Goal: Obtain resource: Obtain resource

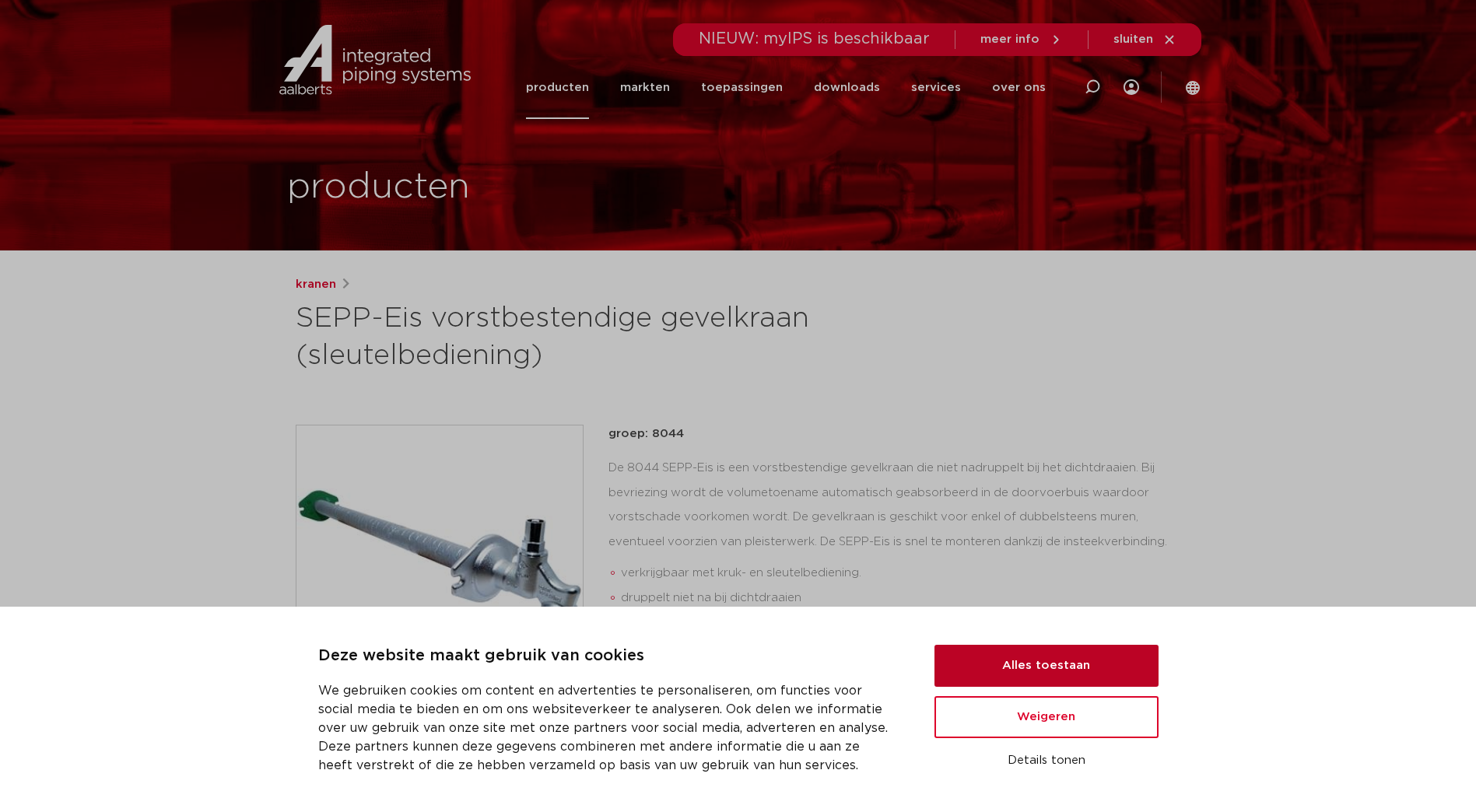
click at [991, 674] on button "Alles toestaan" at bounding box center [1046, 666] width 224 height 42
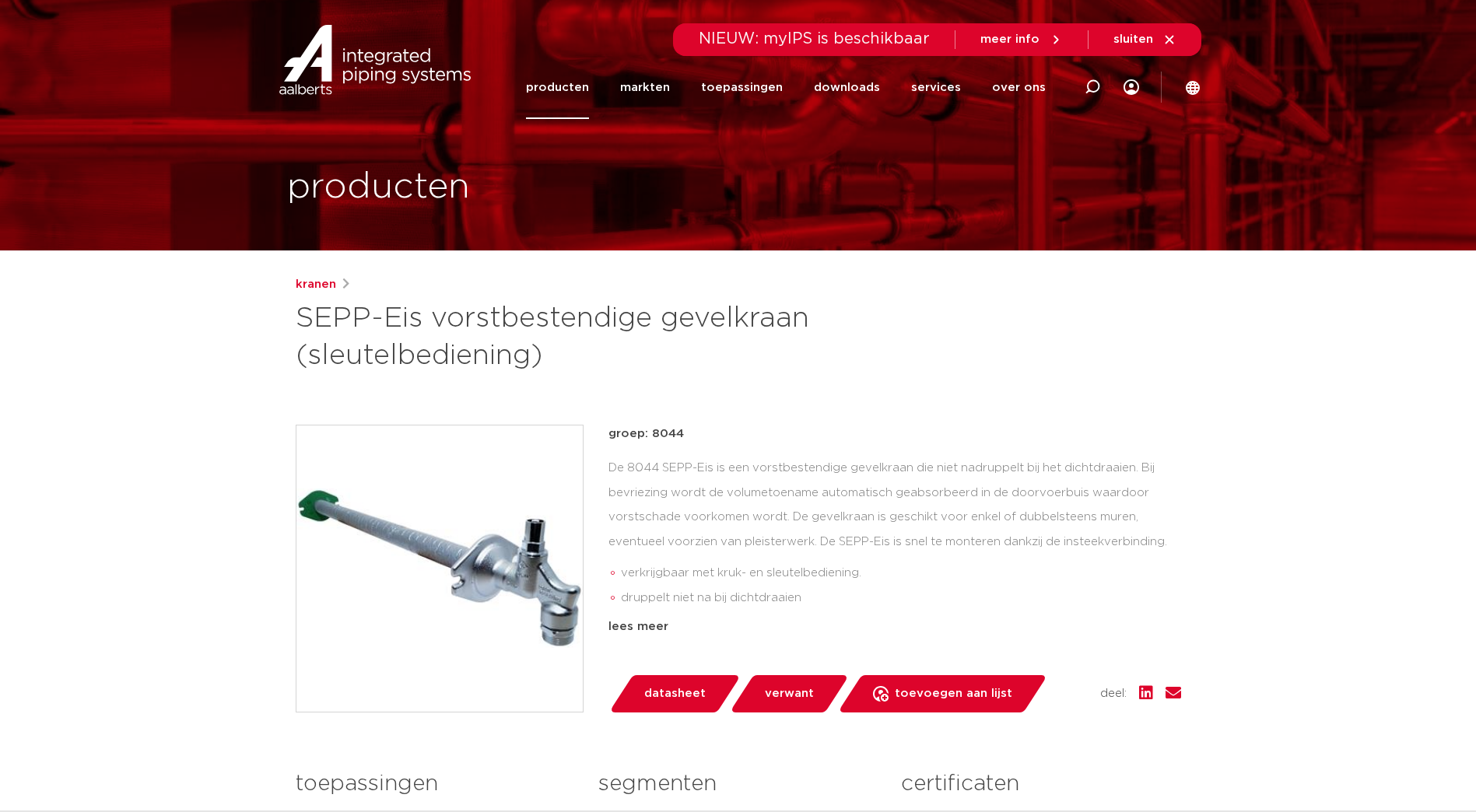
click at [710, 693] on link "datasheet" at bounding box center [674, 693] width 132 height 37
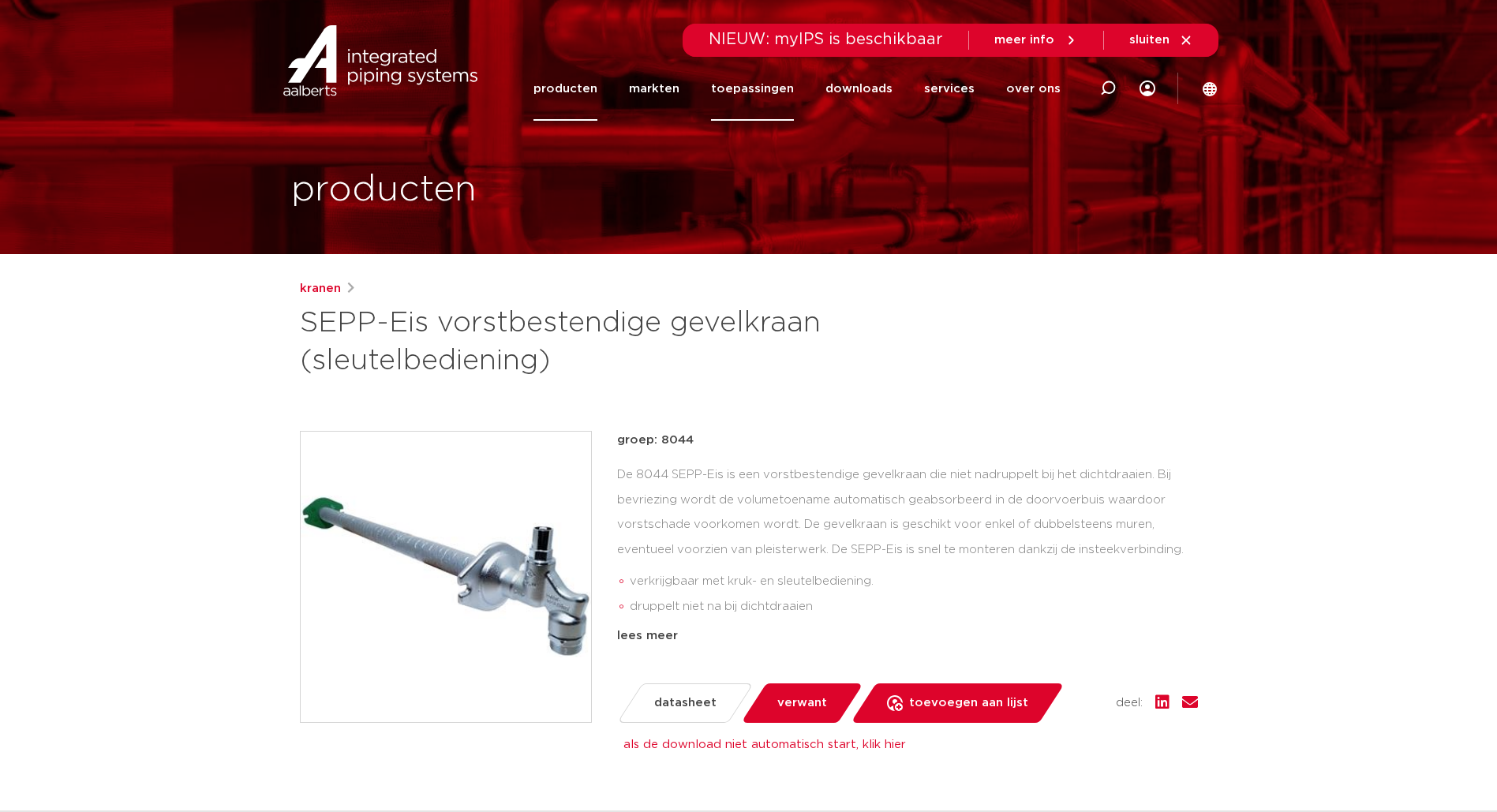
click at [768, 90] on link "toepassingen" at bounding box center [752, 89] width 83 height 64
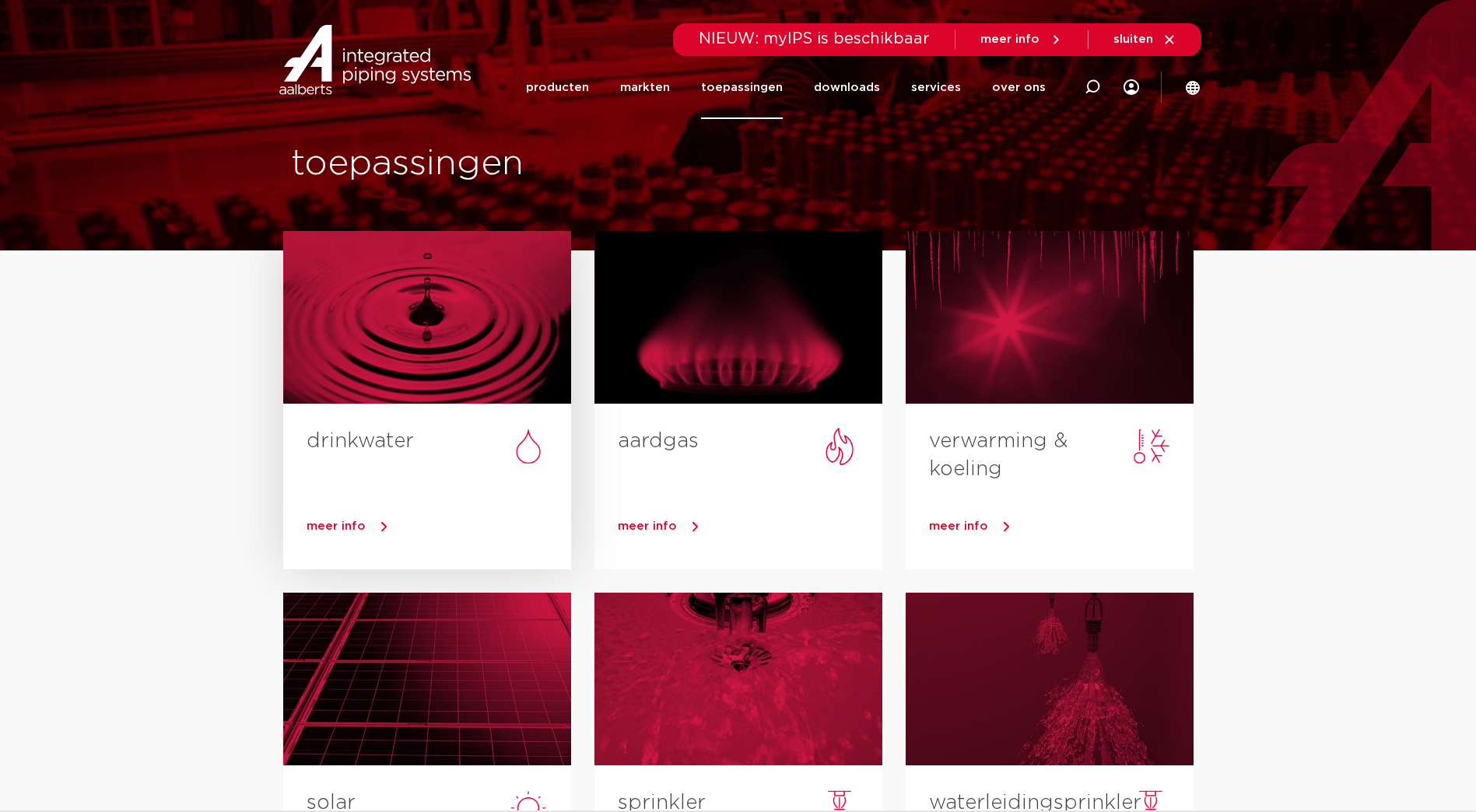
click at [381, 370] on div at bounding box center [427, 317] width 288 height 172
